Goal: Task Accomplishment & Management: Manage account settings

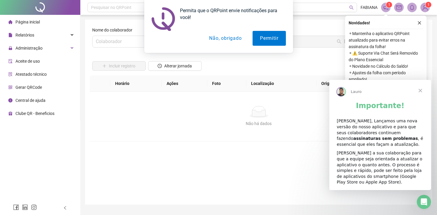
click at [225, 41] on button "Não, obrigado" at bounding box center [225, 38] width 47 height 15
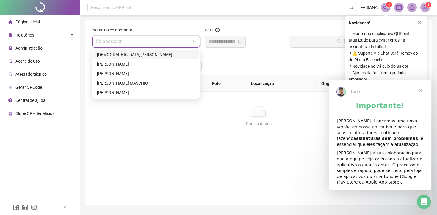
click at [145, 43] on input "search" at bounding box center [143, 41] width 95 height 11
drag, startPoint x: 129, startPoint y: 72, endPoint x: 147, endPoint y: 71, distance: 18.5
click at [129, 72] on div "[PERSON_NAME]" at bounding box center [146, 74] width 98 height 7
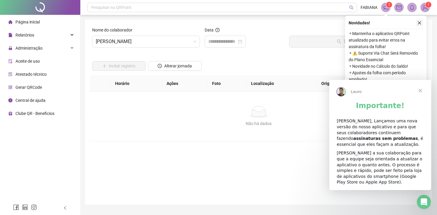
click at [420, 20] on div "Novidades ! ⚬ Mantenha o aplicativo QRPoint atualizado para evitar erros na ass…" at bounding box center [386, 51] width 82 height 71
click at [419, 21] on button "button" at bounding box center [419, 22] width 7 height 7
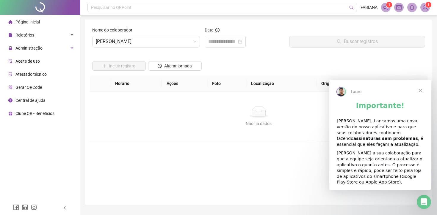
click at [424, 89] on span "Fechar" at bounding box center [420, 90] width 21 height 21
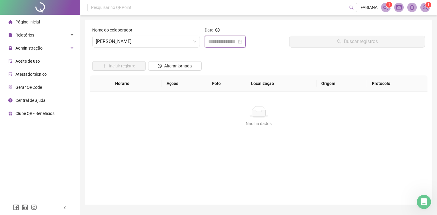
click at [222, 44] on input at bounding box center [222, 41] width 29 height 7
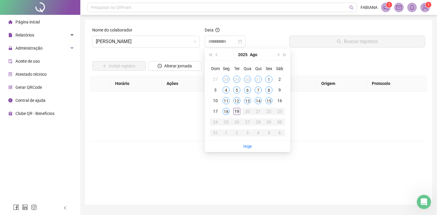
click at [236, 111] on div "19" at bounding box center [236, 111] width 7 height 7
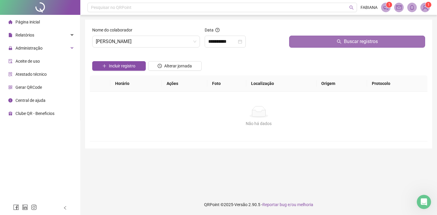
click at [355, 42] on span "Buscar registros" at bounding box center [361, 41] width 34 height 7
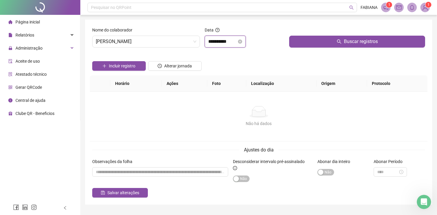
click at [218, 43] on input "**********" at bounding box center [222, 41] width 29 height 7
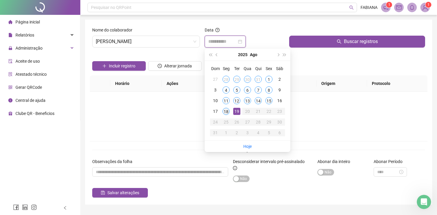
type input "**********"
click at [224, 109] on div "18" at bounding box center [226, 111] width 7 height 7
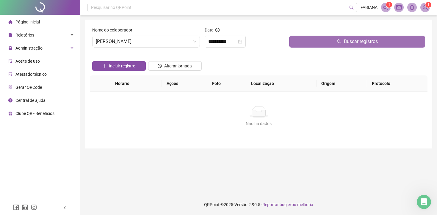
click at [343, 47] on button "Buscar registros" at bounding box center [357, 42] width 136 height 12
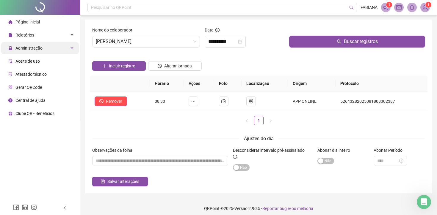
click at [27, 51] on span "Administração" at bounding box center [25, 48] width 34 height 12
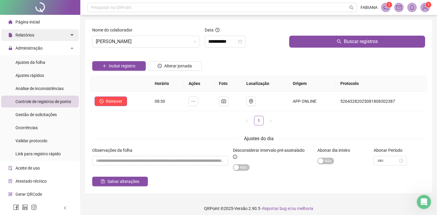
click at [42, 35] on div "Relatórios" at bounding box center [40, 35] width 78 height 12
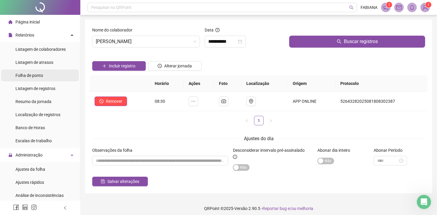
click at [35, 76] on span "Folha de ponto" at bounding box center [29, 75] width 28 height 5
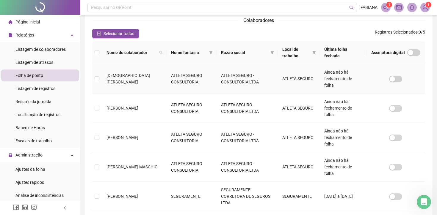
scroll to position [86, 0]
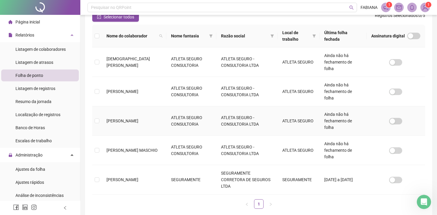
click at [101, 119] on tr "[PERSON_NAME] ATLETA SEGURO CONSULTORIA ATLETA SEGURO - CONSULTORIA LTDA ATLETA…" at bounding box center [258, 121] width 333 height 29
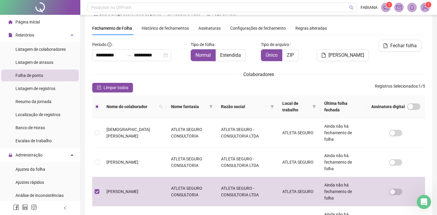
scroll to position [0, 0]
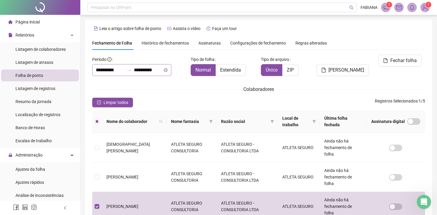
drag, startPoint x: 170, startPoint y: 71, endPoint x: 157, endPoint y: 70, distance: 12.8
click at [163, 71] on div "**********" at bounding box center [131, 70] width 79 height 12
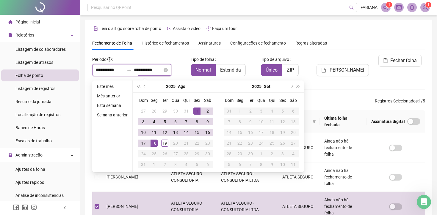
click at [152, 69] on input "**********" at bounding box center [148, 70] width 29 height 7
type input "**********"
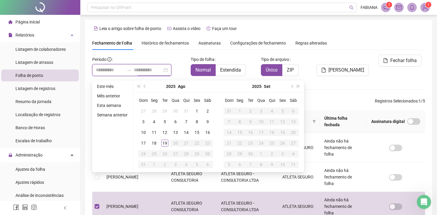
type input "**********"
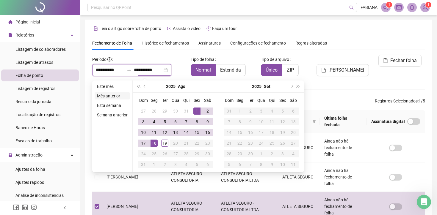
type input "**********"
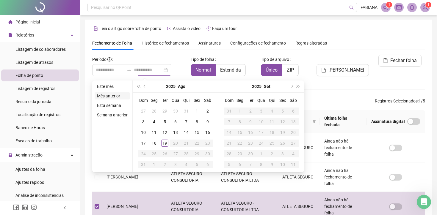
click at [118, 97] on li "Mês anterior" at bounding box center [112, 96] width 35 height 7
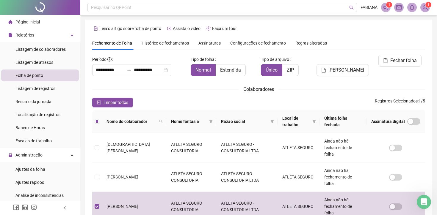
scroll to position [0, 0]
click at [332, 64] on button "[PERSON_NAME]" at bounding box center [343, 70] width 52 height 12
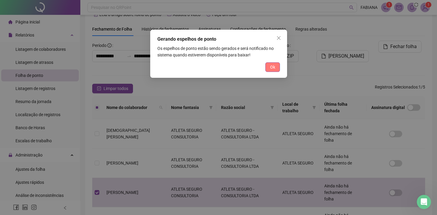
click at [268, 72] on button "Ok" at bounding box center [272, 68] width 15 height 10
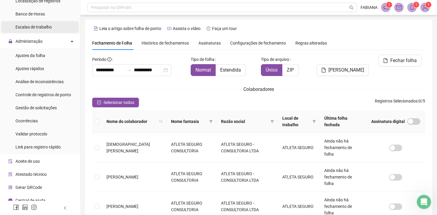
scroll to position [120, 0]
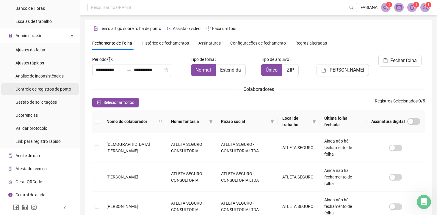
click at [48, 90] on span "Controle de registros de ponto" at bounding box center [43, 89] width 56 height 5
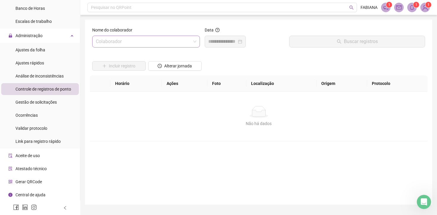
click at [141, 40] on input "search" at bounding box center [143, 41] width 95 height 11
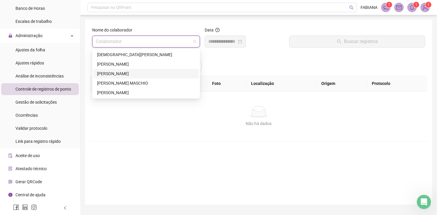
click at [120, 75] on div "[PERSON_NAME]" at bounding box center [146, 74] width 98 height 7
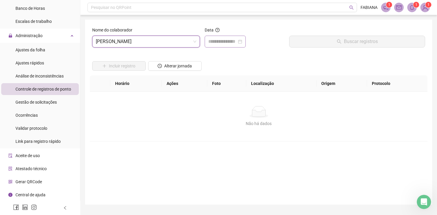
click at [242, 40] on div at bounding box center [225, 41] width 34 height 7
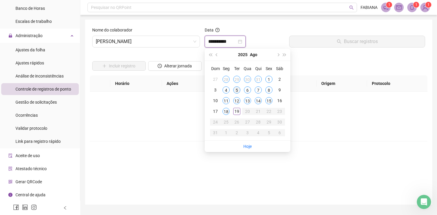
type input "**********"
click at [240, 90] on div "5" at bounding box center [236, 90] width 7 height 7
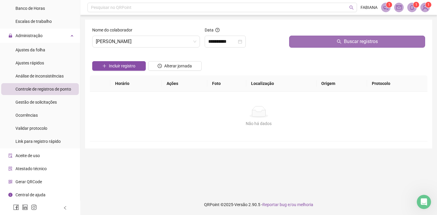
click at [326, 44] on button "Buscar registros" at bounding box center [357, 42] width 136 height 12
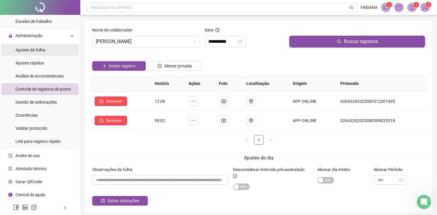
click at [39, 50] on span "Ajustes da folha" at bounding box center [30, 50] width 30 height 5
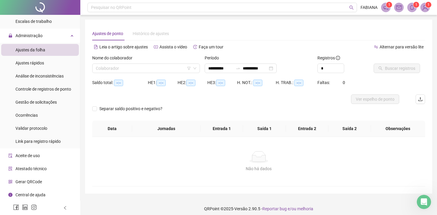
type input "**********"
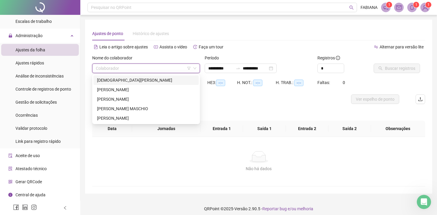
click at [182, 72] on input "search" at bounding box center [143, 68] width 95 height 9
click at [136, 99] on div "[PERSON_NAME]" at bounding box center [146, 99] width 98 height 7
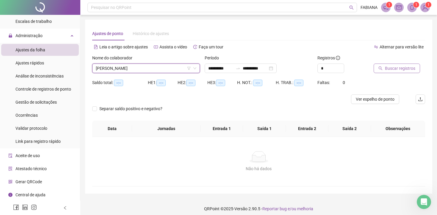
click at [410, 70] on span "Buscar registros" at bounding box center [400, 68] width 30 height 7
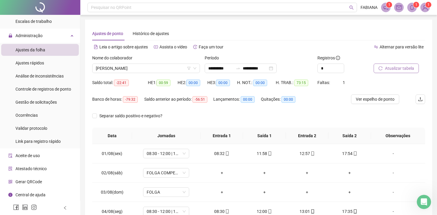
click at [402, 68] on span "Atualizar tabela" at bounding box center [399, 68] width 29 height 7
click at [30, 37] on span "Administração" at bounding box center [28, 35] width 27 height 5
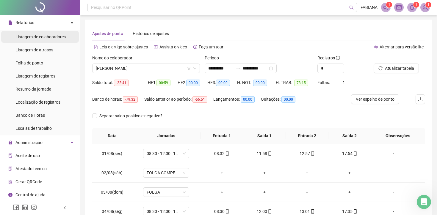
scroll to position [13, 0]
click at [426, 7] on img at bounding box center [425, 7] width 9 height 9
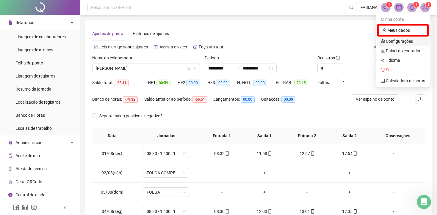
click at [404, 42] on link "Configurações" at bounding box center [397, 41] width 32 height 5
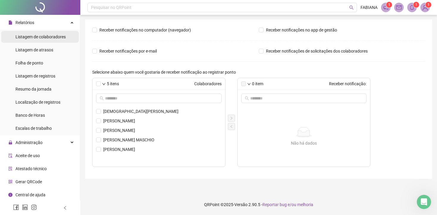
click at [42, 36] on span "Listagem de colaboradores" at bounding box center [40, 37] width 50 height 5
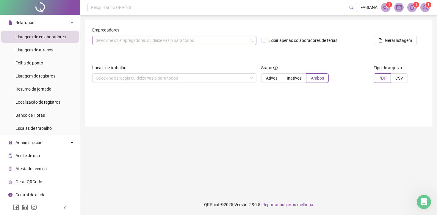
click at [138, 41] on div "Selecione os empregadores ou deixe vazio para todos" at bounding box center [174, 41] width 164 height 10
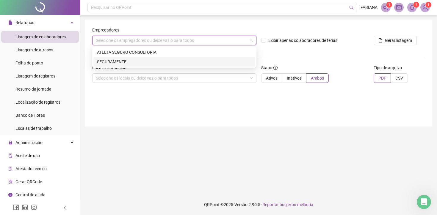
drag, startPoint x: 116, startPoint y: 62, endPoint x: 132, endPoint y: 59, distance: 15.7
click at [116, 62] on div "SEGURAMENTE" at bounding box center [174, 62] width 155 height 7
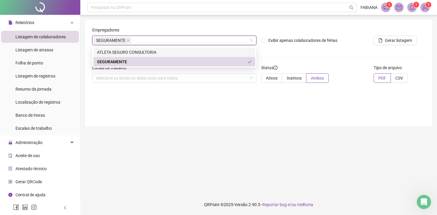
click at [137, 52] on div "ATLETA SEGURO CONSULTORIA" at bounding box center [174, 52] width 155 height 7
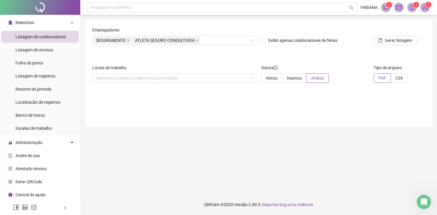
drag, startPoint x: 284, startPoint y: 51, endPoint x: 302, endPoint y: 49, distance: 17.7
click at [284, 51] on form "Empregadores SEGURAMENTE ATLETA SEGURO CONSULTORIA Exibir apenas colaboradores …" at bounding box center [258, 57] width 333 height 61
click at [384, 39] on button "Gerar listagem" at bounding box center [395, 41] width 43 height 10
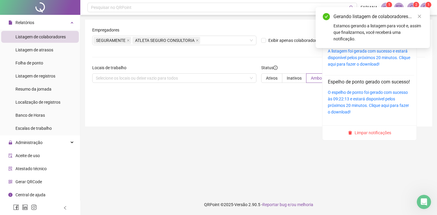
click at [413, 6] on icon "bell" at bounding box center [412, 7] width 5 height 5
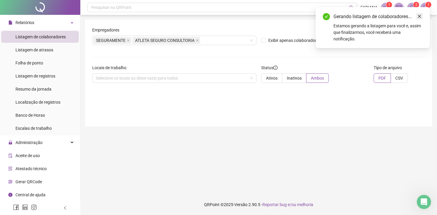
click at [420, 18] on icon "close" at bounding box center [420, 16] width 4 height 4
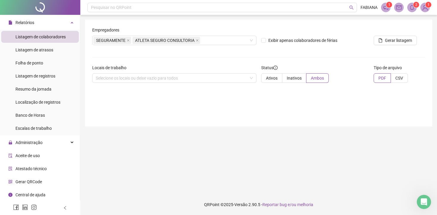
click at [413, 8] on icon "bell" at bounding box center [412, 7] width 4 height 5
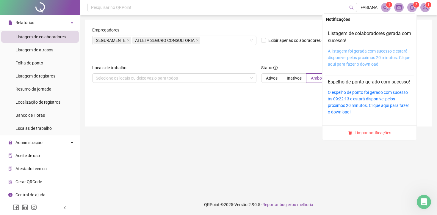
click at [354, 57] on link "A listagem foi gerada com sucesso e estará disponível pelos próximos 20 minutos…" at bounding box center [369, 58] width 82 height 18
